Goal: Find specific page/section

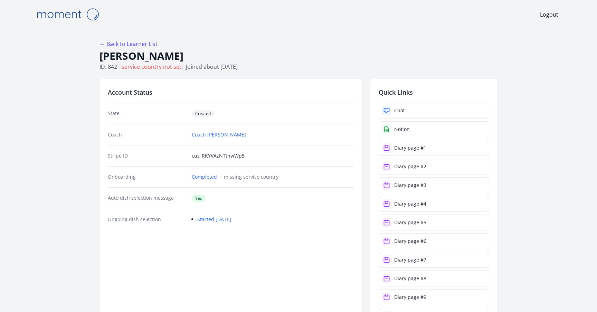
scroll to position [956, 0]
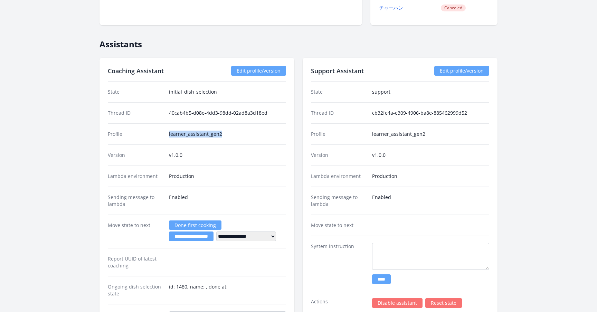
drag, startPoint x: 229, startPoint y: 132, endPoint x: 165, endPoint y: 134, distance: 63.9
click at [165, 134] on div "Profile learner_assistant_gen2" at bounding box center [197, 133] width 178 height 21
copy div "learner_assistant_gen2"
click at [114, 132] on dt "Profile" at bounding box center [136, 134] width 56 height 7
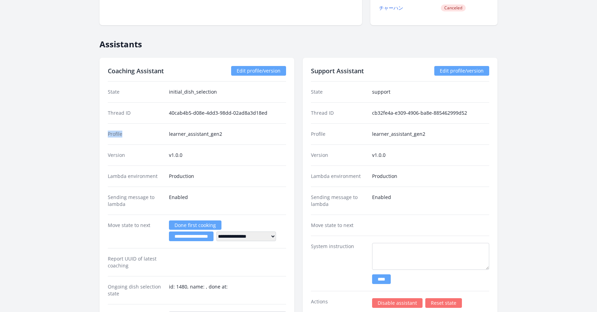
copy dt "Profile"
drag, startPoint x: 232, startPoint y: 133, endPoint x: 166, endPoint y: 134, distance: 66.0
click at [166, 134] on div "Profile learner_assistant_gen2" at bounding box center [197, 133] width 178 height 21
copy div "learner_assistant_gen2"
